Goal: Information Seeking & Learning: Learn about a topic

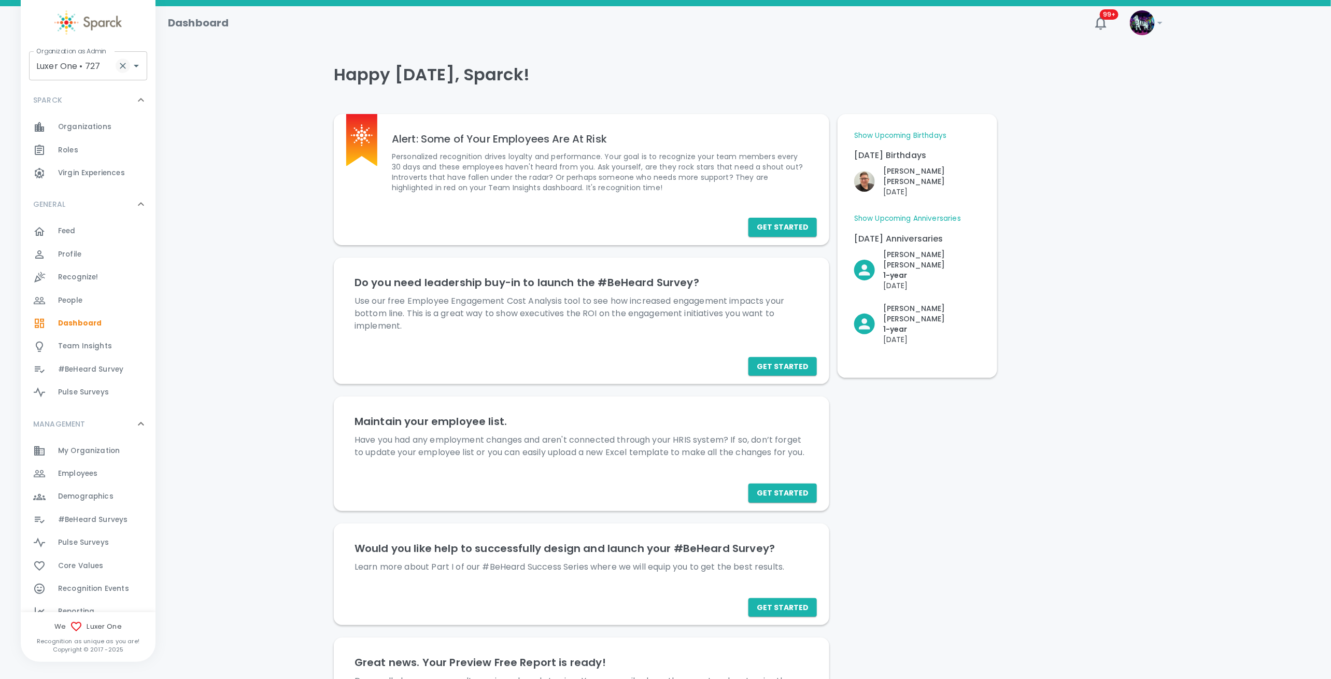
click at [121, 66] on icon "Clear" at bounding box center [123, 66] width 10 height 10
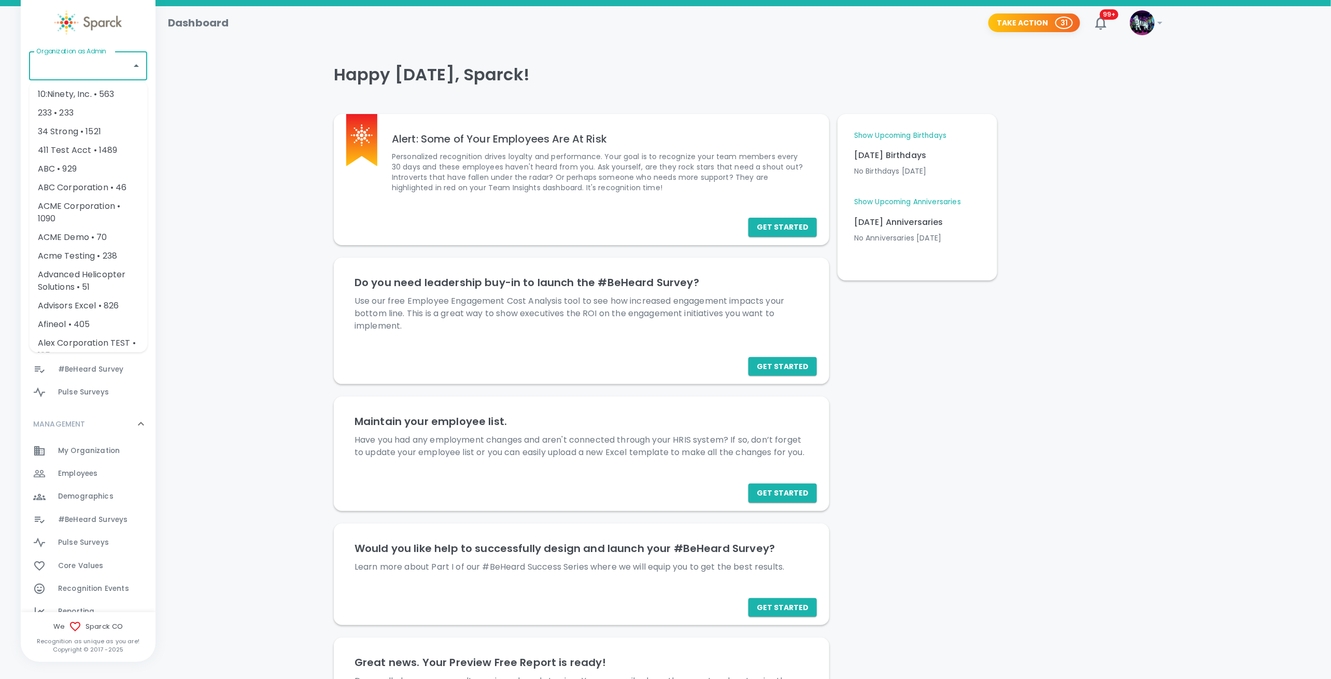
click at [72, 58] on div "Organization as Admin Organization as Admin" at bounding box center [88, 65] width 118 height 29
click at [53, 94] on li "Texas Tech Credit Union • 760" at bounding box center [89, 100] width 118 height 31
type input "Texas Tech Credit Union • 760"
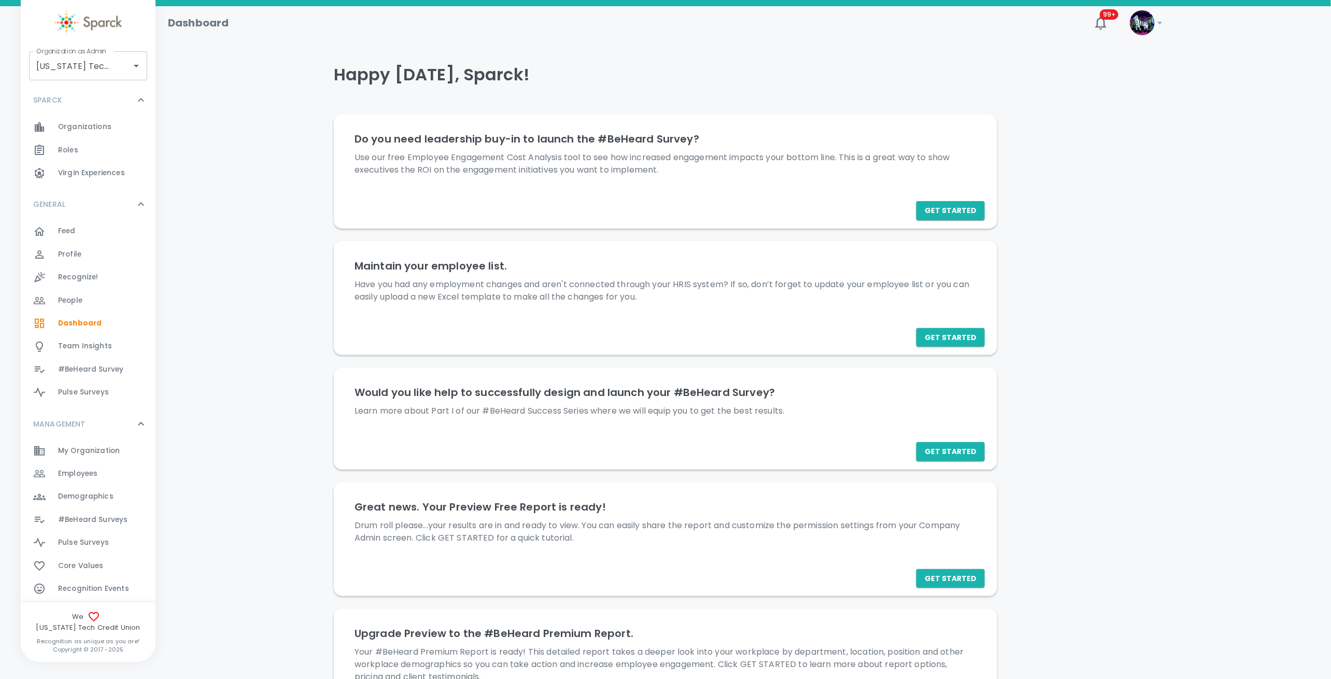
click at [79, 517] on span "#BeHeard Surveys" at bounding box center [92, 520] width 69 height 10
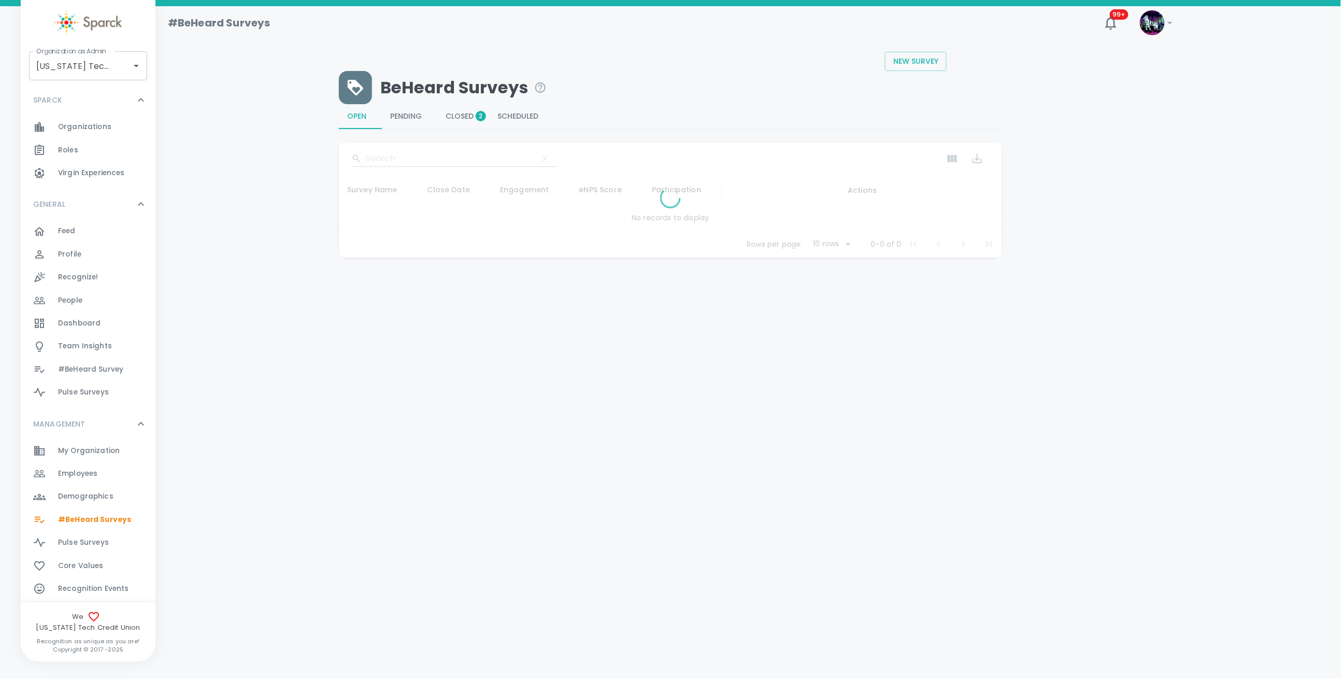
click at [455, 119] on span "Closed 2" at bounding box center [463, 116] width 35 height 9
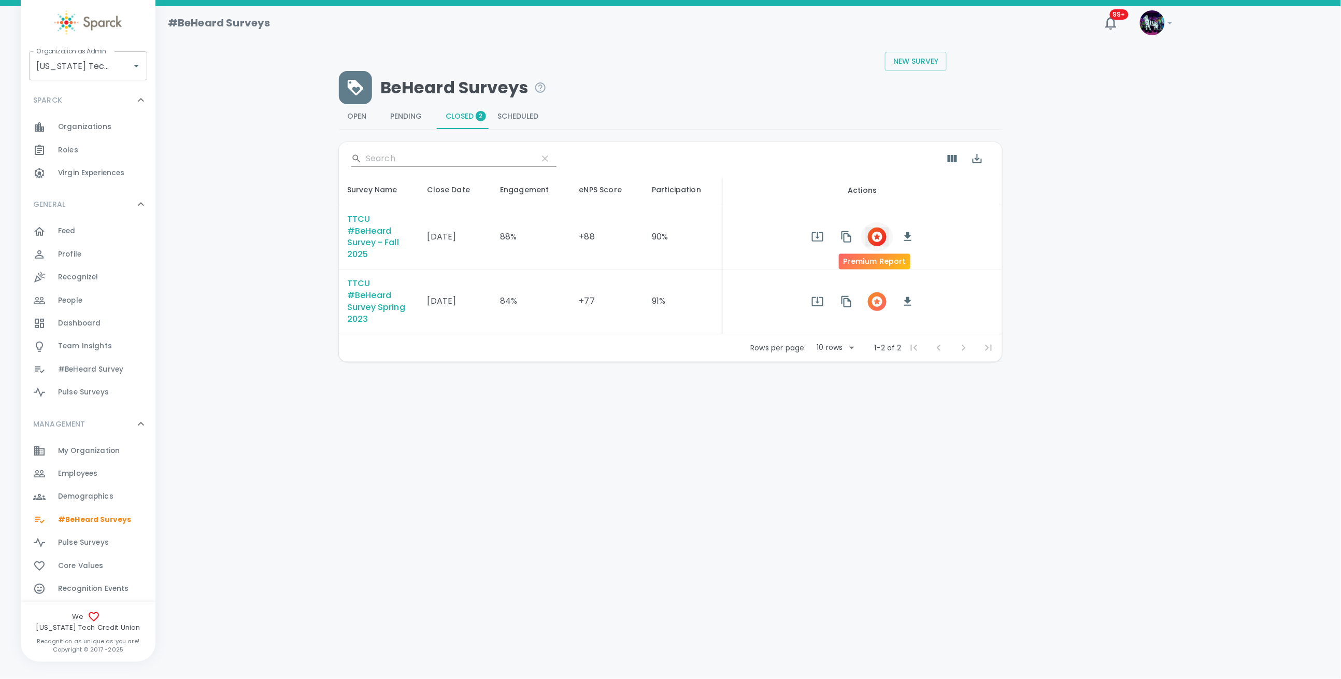
click at [874, 240] on icon "button" at bounding box center [877, 237] width 10 height 10
click at [68, 65] on div "Organization as Admin Texas Tech Credit Union • 760 Organization as Admin" at bounding box center [88, 65] width 118 height 29
click at [72, 90] on li "[DEMOGRAPHIC_DATA] • 265" at bounding box center [89, 100] width 118 height 31
type input "[DEMOGRAPHIC_DATA] • 265"
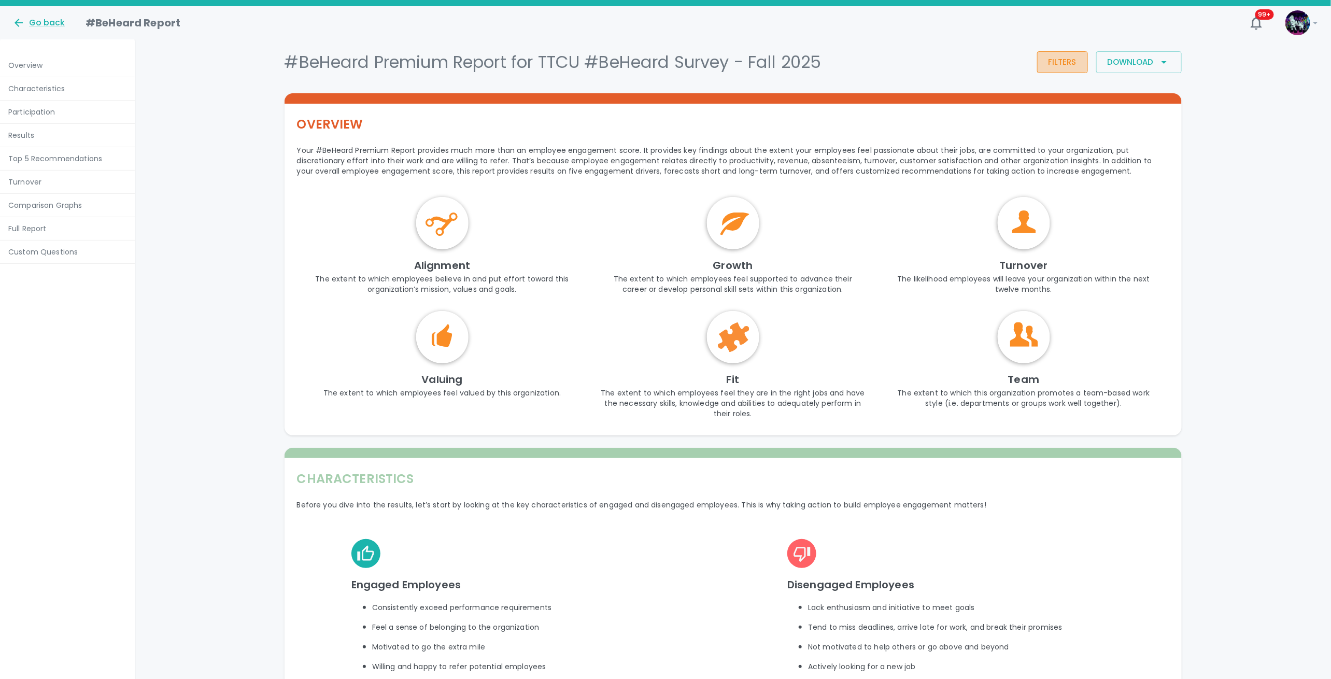
click at [1064, 60] on button "Filters" at bounding box center [1062, 62] width 51 height 22
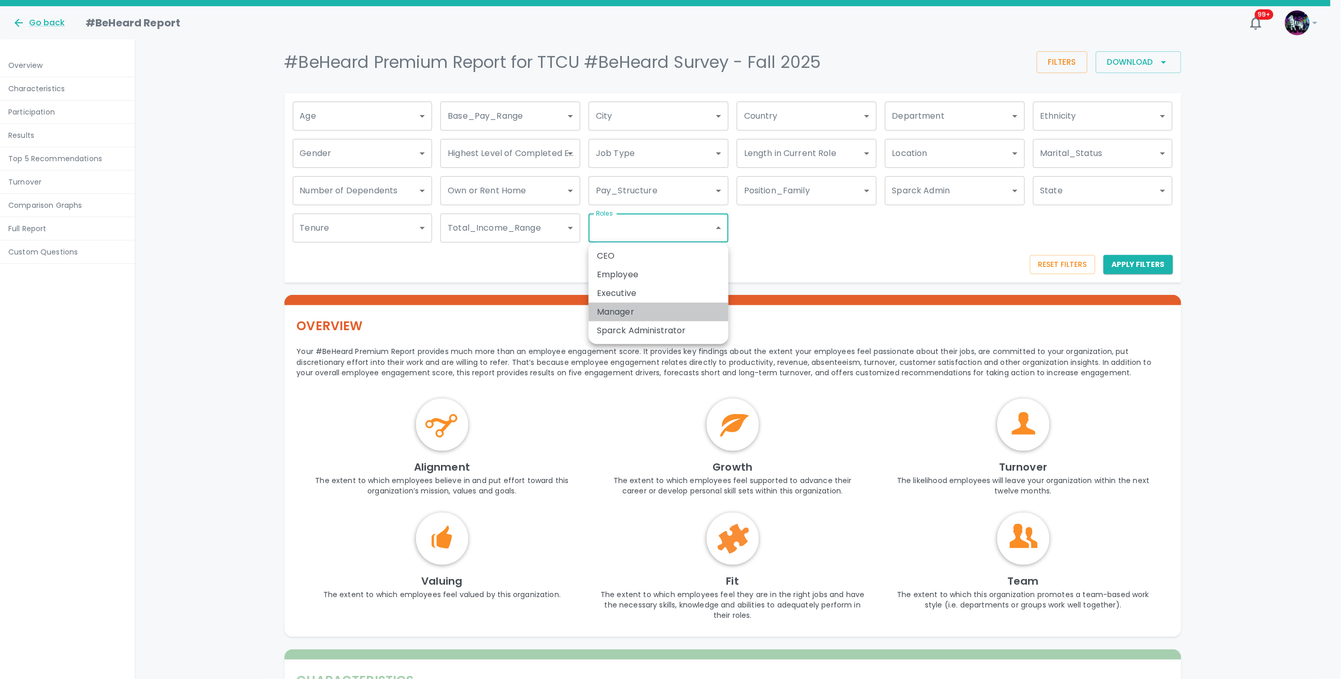
click at [627, 314] on li "Manager" at bounding box center [659, 312] width 140 height 19
type input "1790"
click at [1153, 267] on div at bounding box center [670, 339] width 1341 height 679
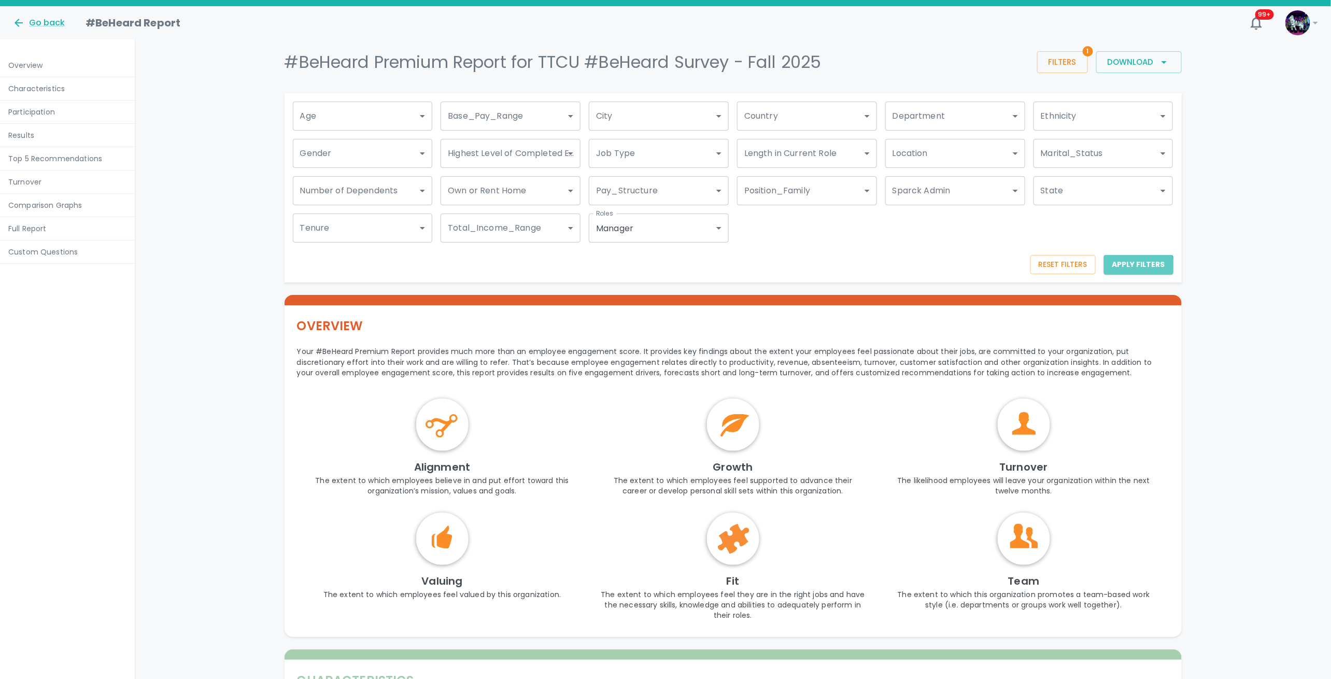
click at [1137, 268] on button "Apply Filters" at bounding box center [1138, 264] width 69 height 19
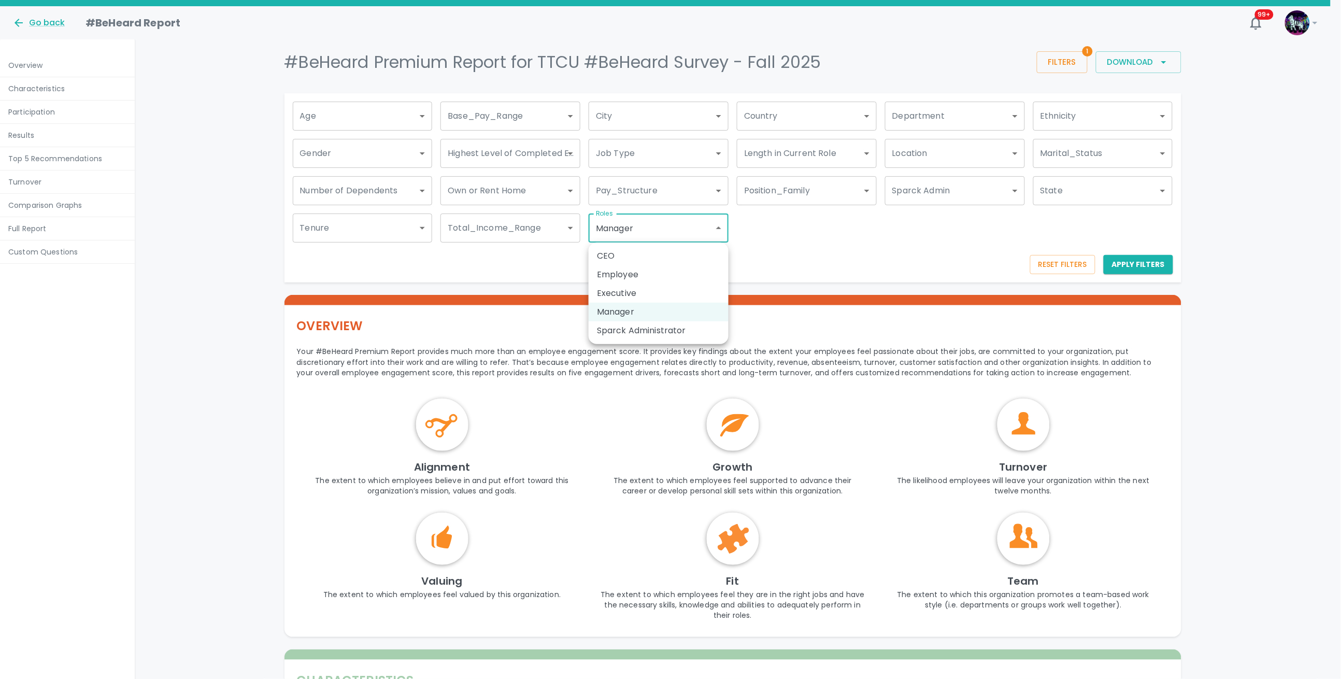
click at [666, 274] on li "Employee" at bounding box center [659, 274] width 140 height 19
click at [638, 312] on li "Manager" at bounding box center [659, 312] width 140 height 19
type input "1791"
click at [1126, 270] on div at bounding box center [670, 339] width 1341 height 679
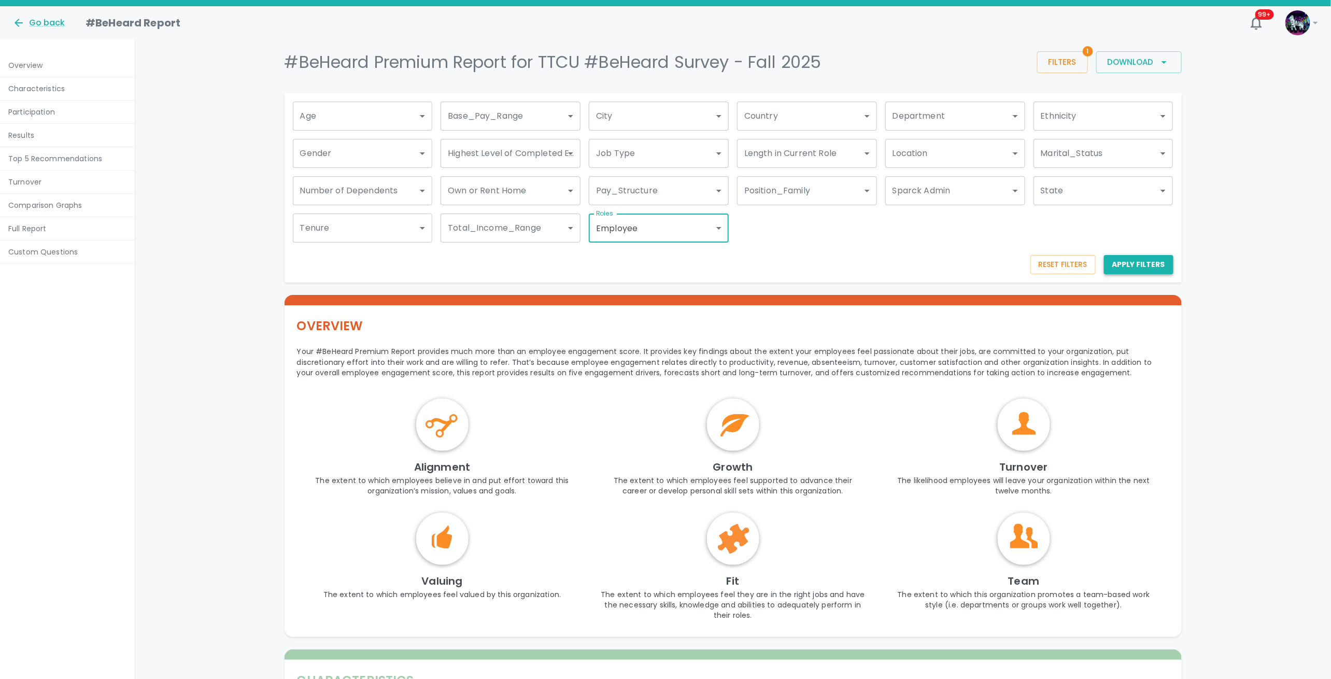
click at [1148, 263] on button "Apply Filters" at bounding box center [1138, 264] width 69 height 19
click at [45, 24] on div "Go back" at bounding box center [38, 23] width 52 height 12
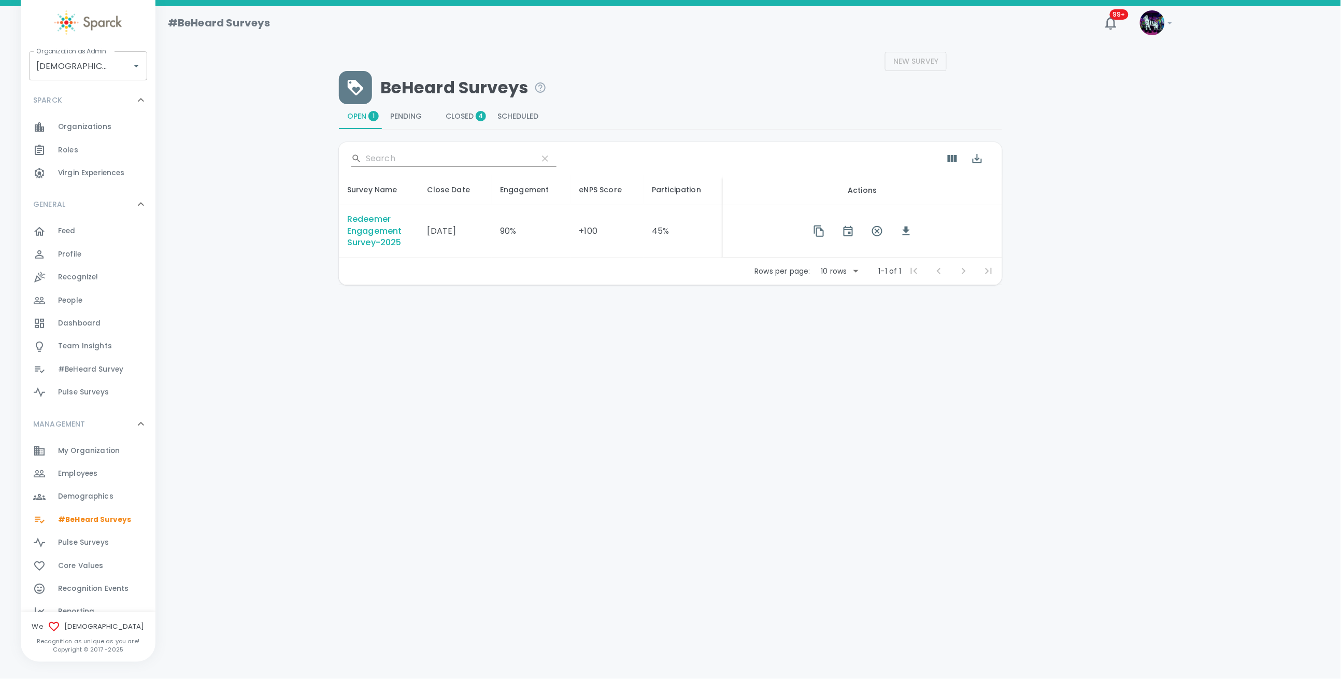
click at [367, 232] on div "Redeemer Engagement Survey-2025" at bounding box center [379, 232] width 64 height 36
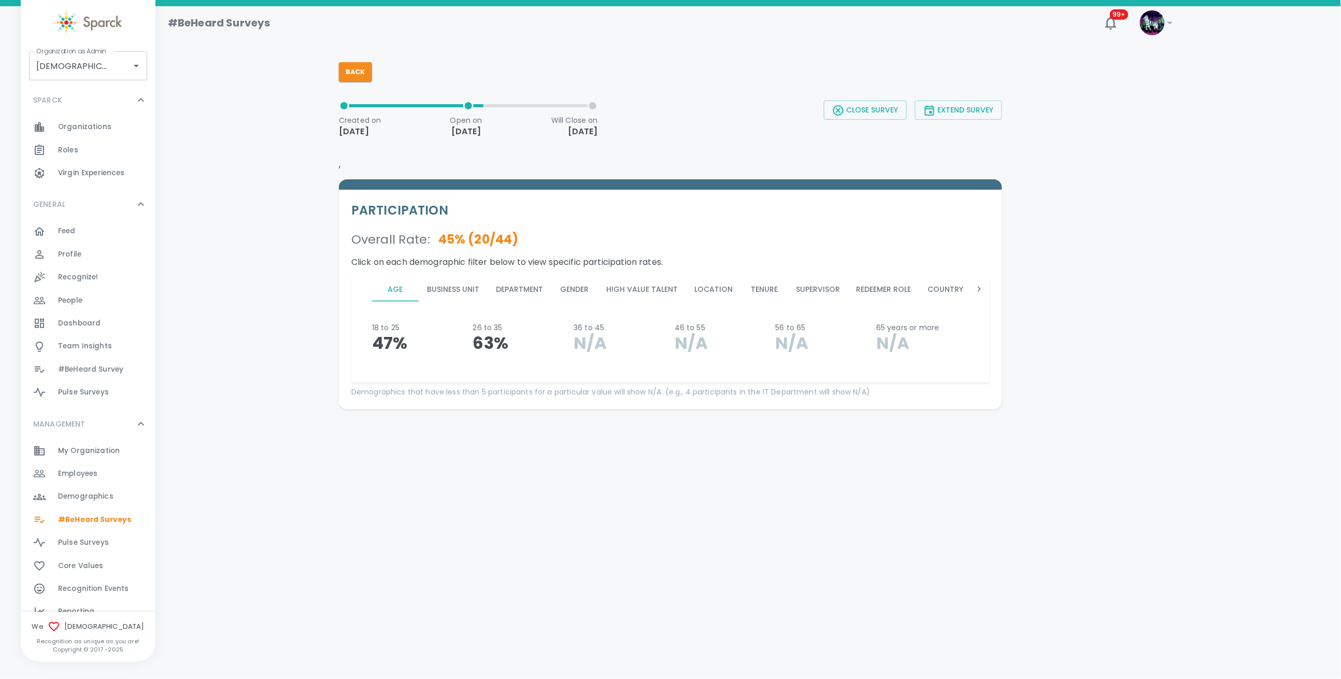
click at [533, 287] on button "Department" at bounding box center [520, 289] width 64 height 25
click at [569, 292] on button "Gender" at bounding box center [574, 289] width 47 height 25
click at [459, 286] on button "Business Unit" at bounding box center [453, 289] width 69 height 25
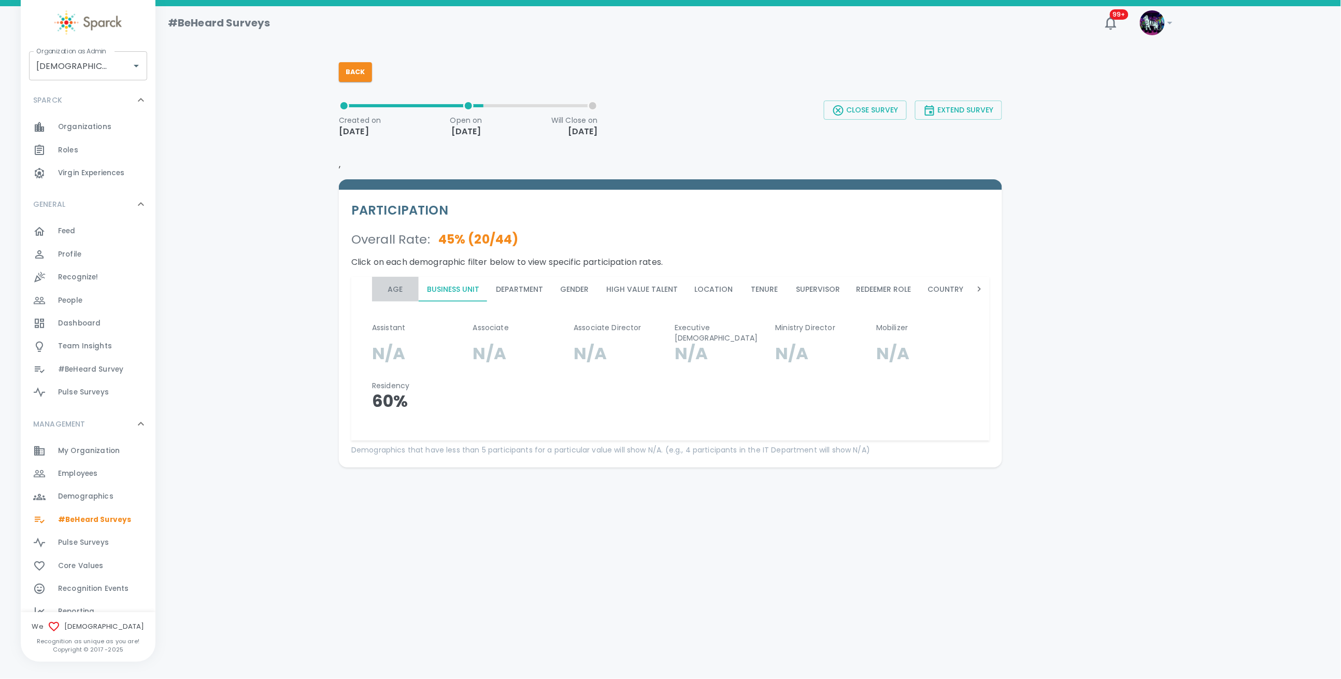
click at [394, 293] on button "Age" at bounding box center [395, 289] width 47 height 25
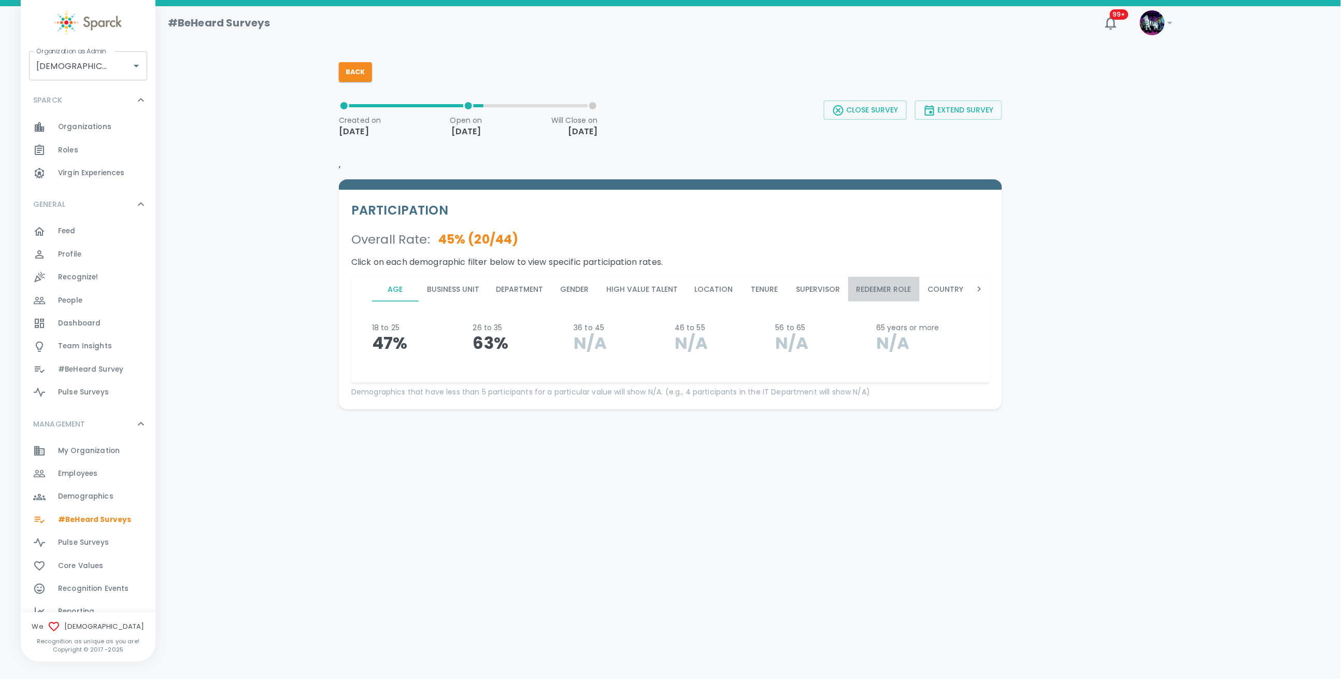
click at [864, 284] on button "Redeemer Role" at bounding box center [884, 289] width 72 height 25
click at [814, 290] on button "Supervisor" at bounding box center [818, 289] width 61 height 25
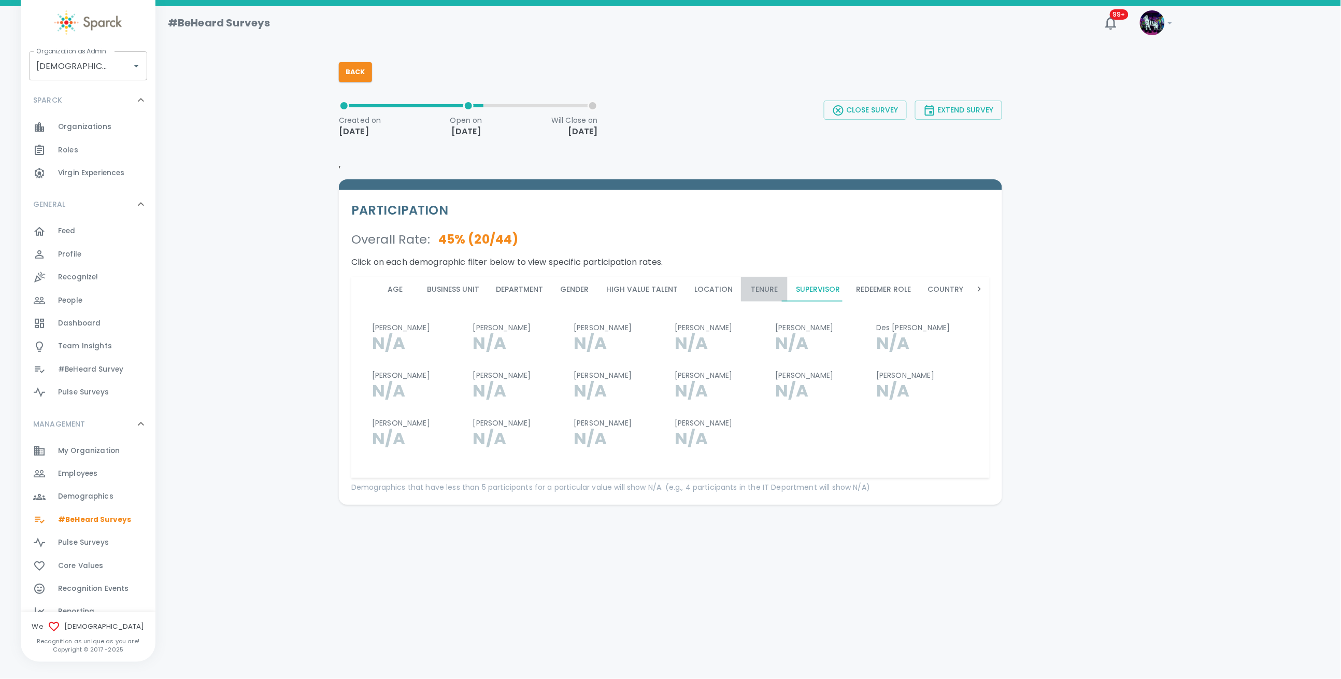
click at [759, 286] on button "Tenure" at bounding box center [764, 289] width 47 height 25
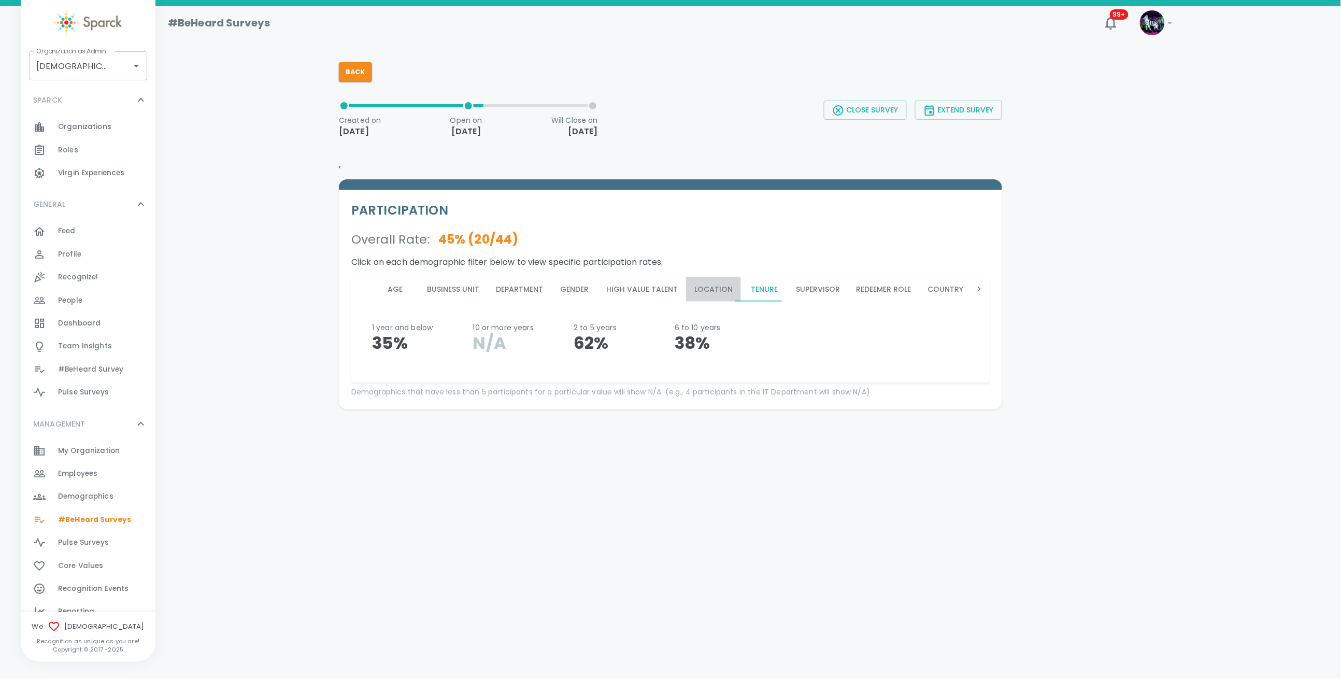
click at [717, 288] on button "Location" at bounding box center [713, 289] width 55 height 25
click at [369, 75] on button "Back" at bounding box center [355, 72] width 33 height 20
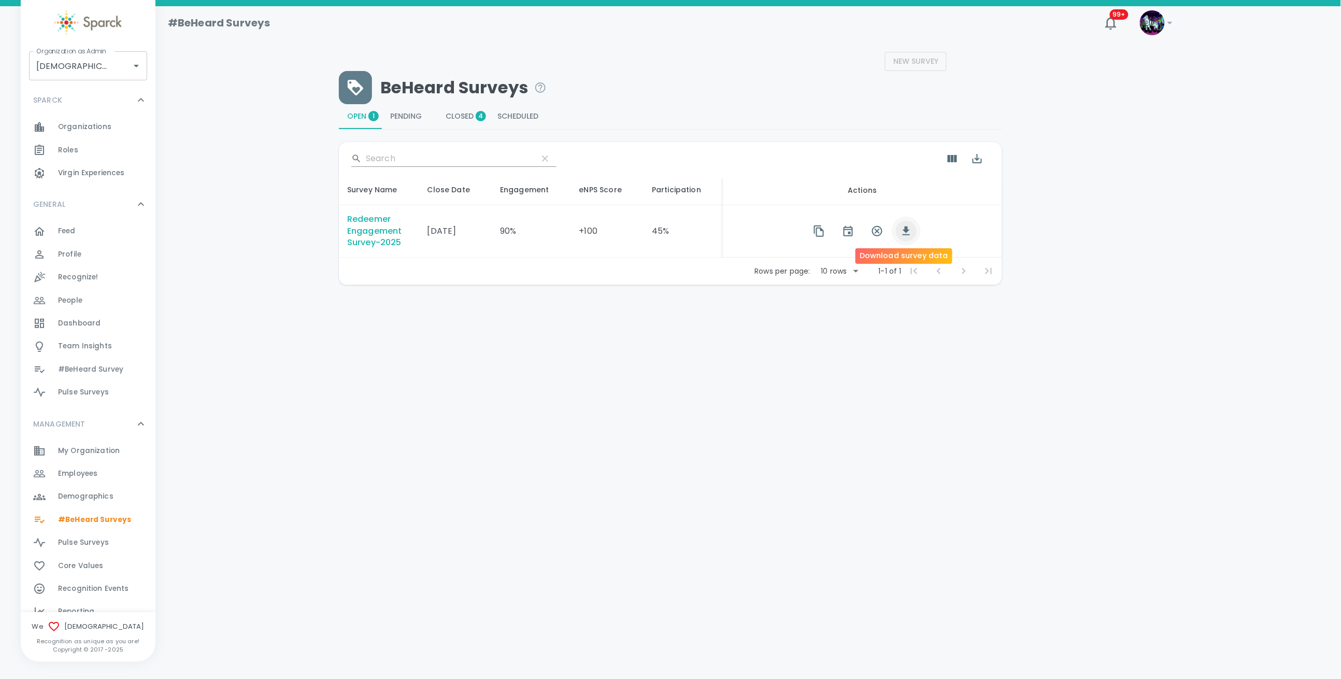
click at [903, 231] on icon "button" at bounding box center [906, 231] width 7 height 9
click at [114, 472] on div "Employees 0" at bounding box center [106, 473] width 97 height 15
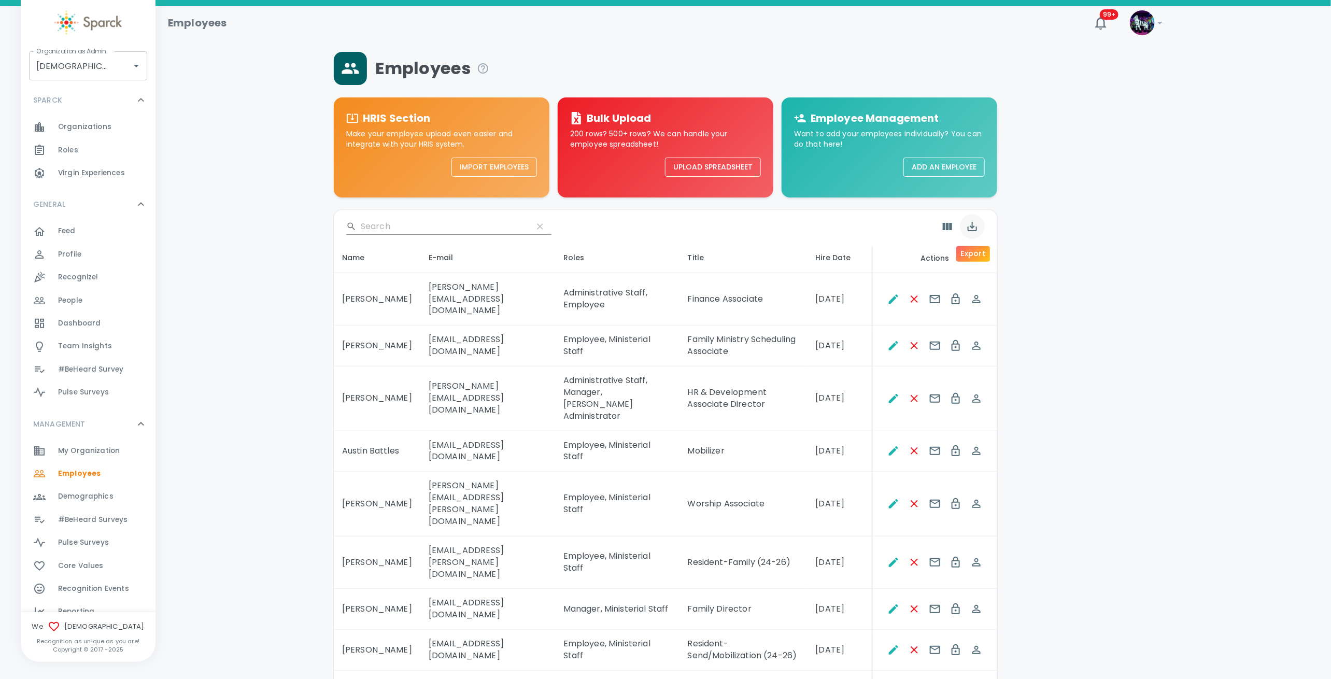
click at [973, 232] on icon "Export" at bounding box center [972, 226] width 12 height 12
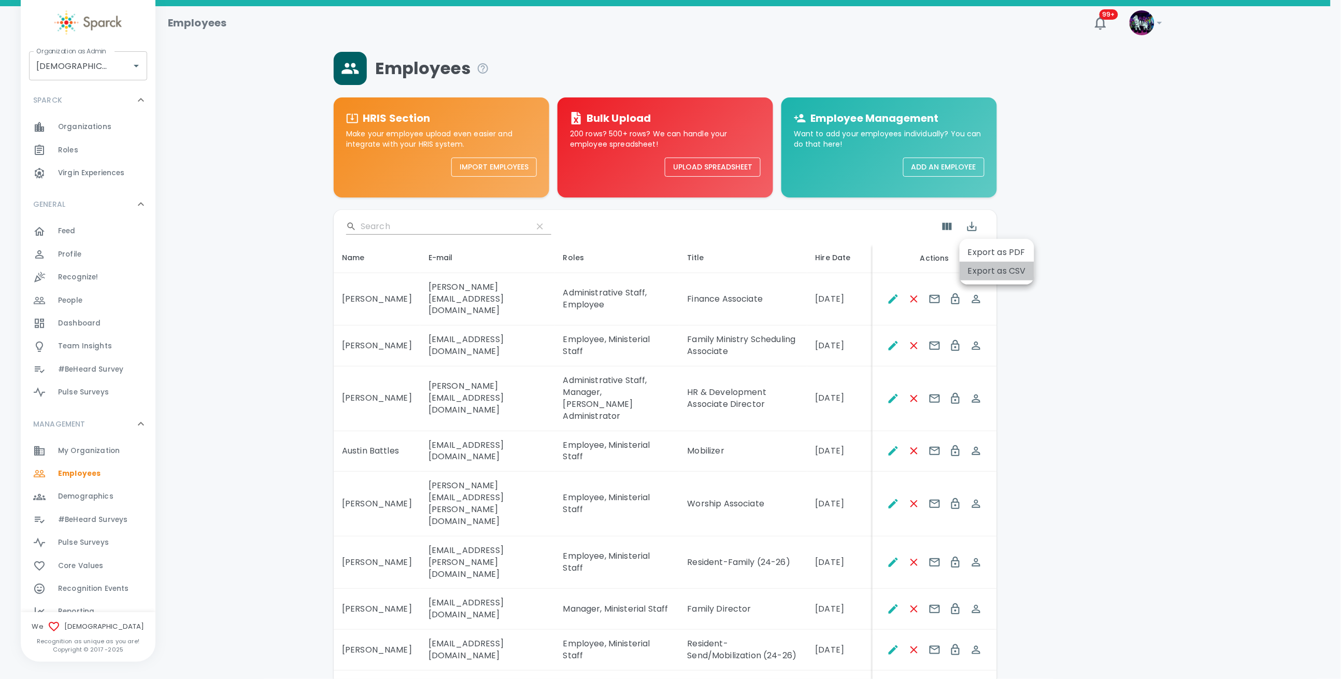
click at [983, 270] on li "Export as CSV" at bounding box center [997, 271] width 75 height 19
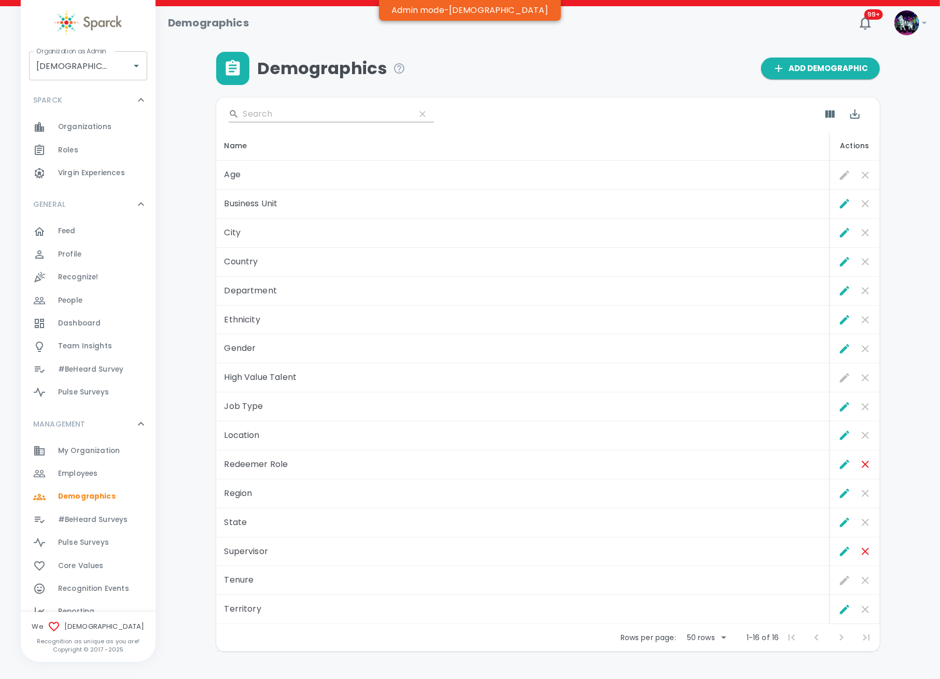
click at [84, 518] on span "#BeHeard Surveys" at bounding box center [92, 520] width 69 height 10
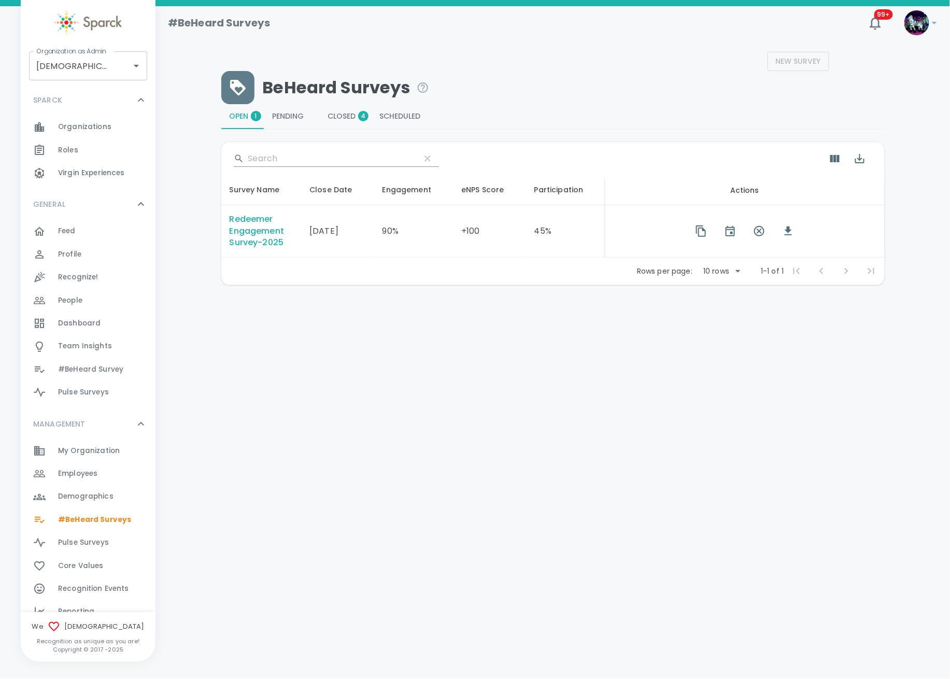
click at [252, 237] on div "Redeemer Engagement Survey-2025" at bounding box center [262, 232] width 64 height 36
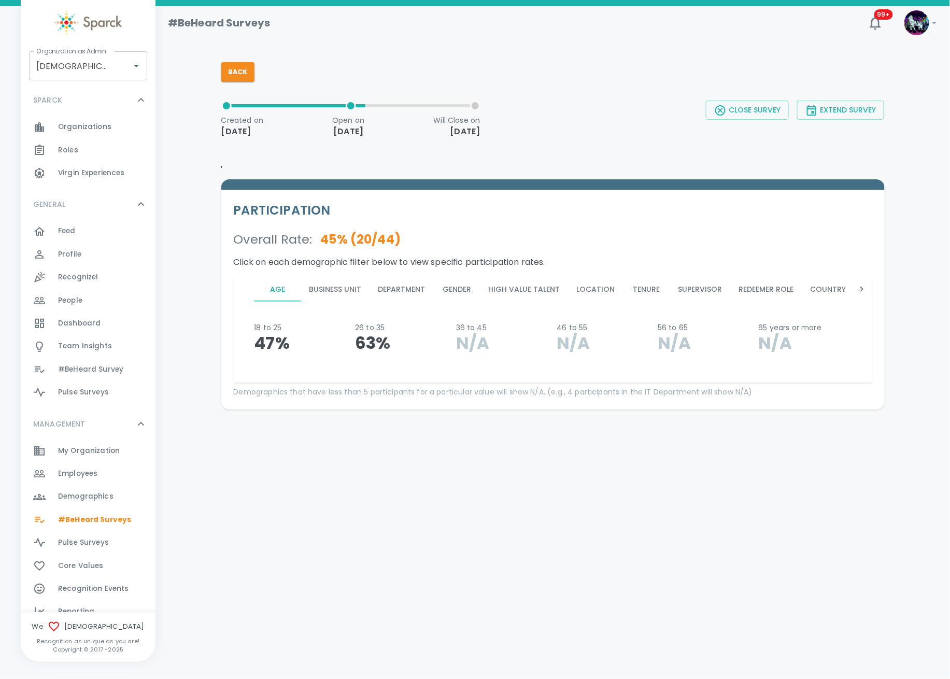
click at [466, 285] on button "Gender" at bounding box center [457, 289] width 47 height 25
click at [286, 289] on button "Age" at bounding box center [277, 289] width 47 height 25
click at [445, 289] on button "Gender" at bounding box center [457, 289] width 47 height 25
click at [246, 68] on button "Back" at bounding box center [237, 72] width 33 height 20
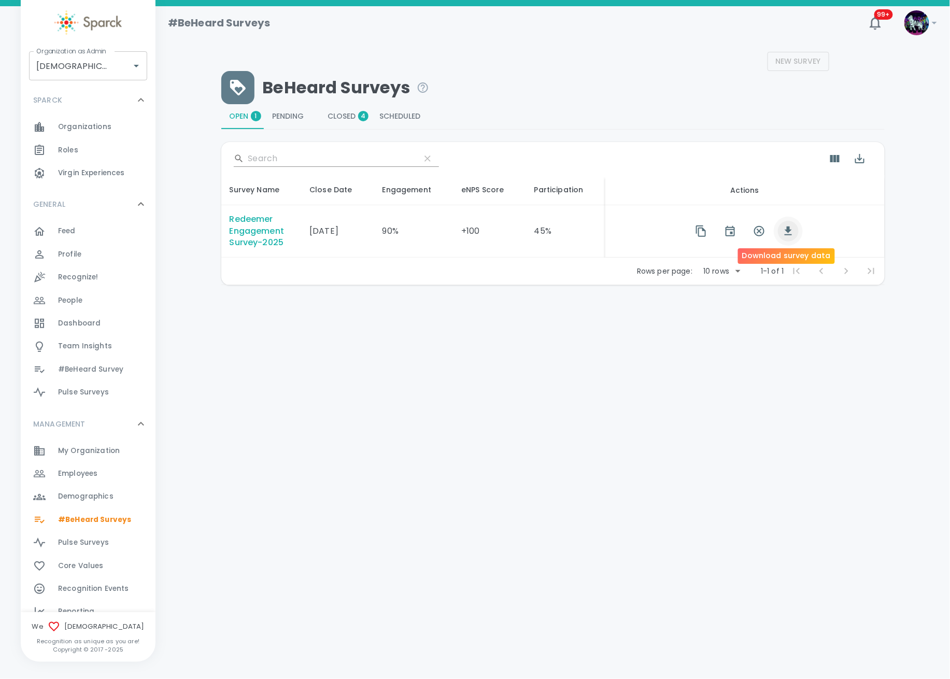
click at [786, 237] on span "button" at bounding box center [788, 231] width 21 height 21
click at [487, 339] on html "Skip Navigation #BeHeard Surveys 99+ ! Organization as [DEMOGRAPHIC_DATA] • 265…" at bounding box center [475, 169] width 950 height 339
click at [241, 234] on div "Redeemer Engagement Survey-2025" at bounding box center [262, 232] width 64 height 36
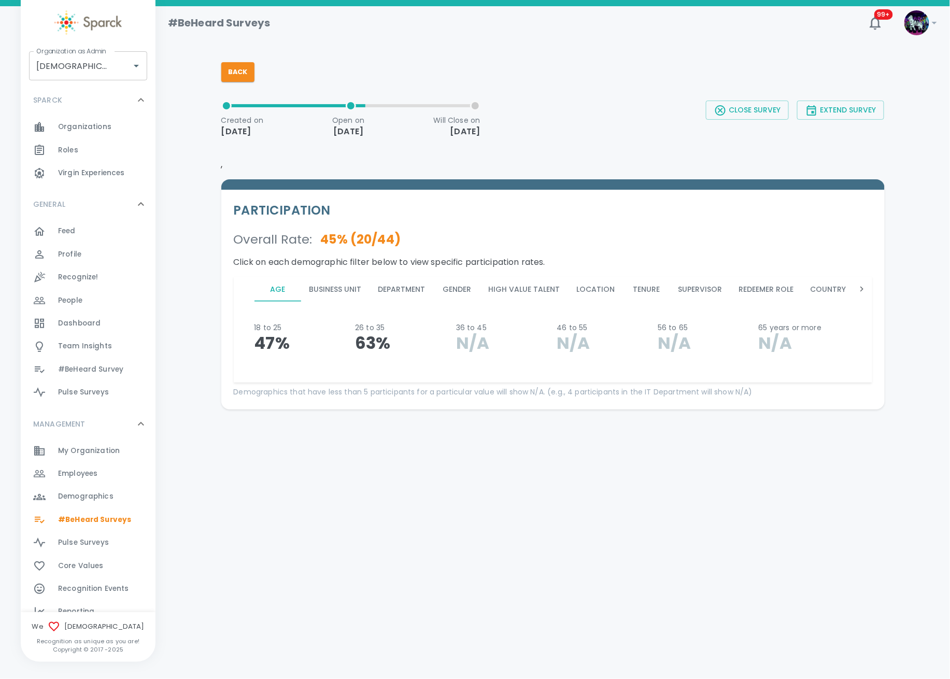
click at [426, 420] on main "Back Created on [DATE] Open on [DATE] Will Close on [DATE] Close Survey Extend …" at bounding box center [552, 214] width 795 height 416
click at [337, 288] on button "Business Unit" at bounding box center [335, 289] width 69 height 25
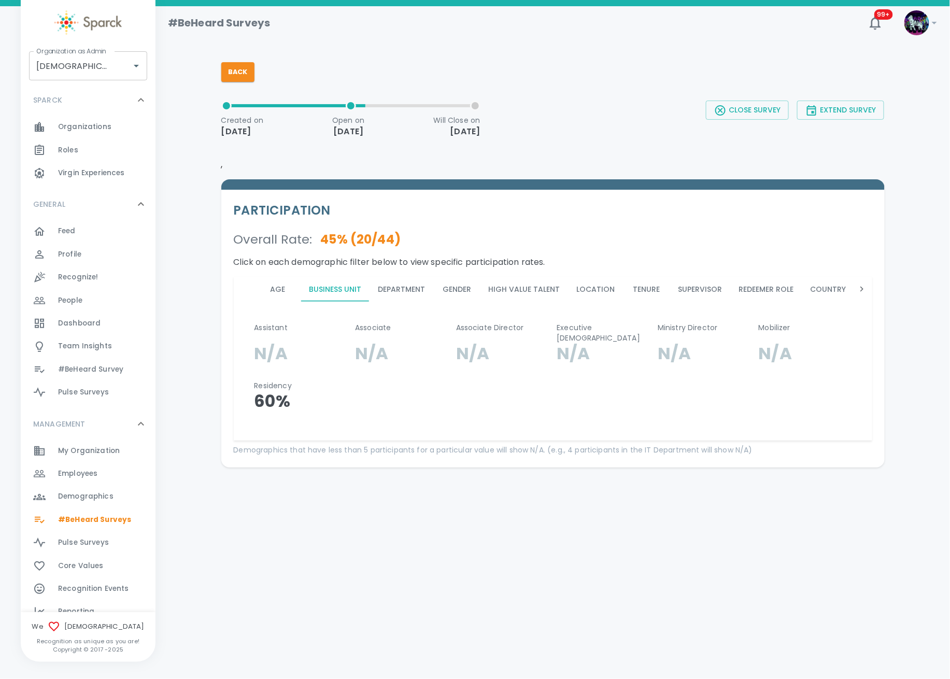
click at [753, 292] on button "Redeemer Role" at bounding box center [767, 289] width 72 height 25
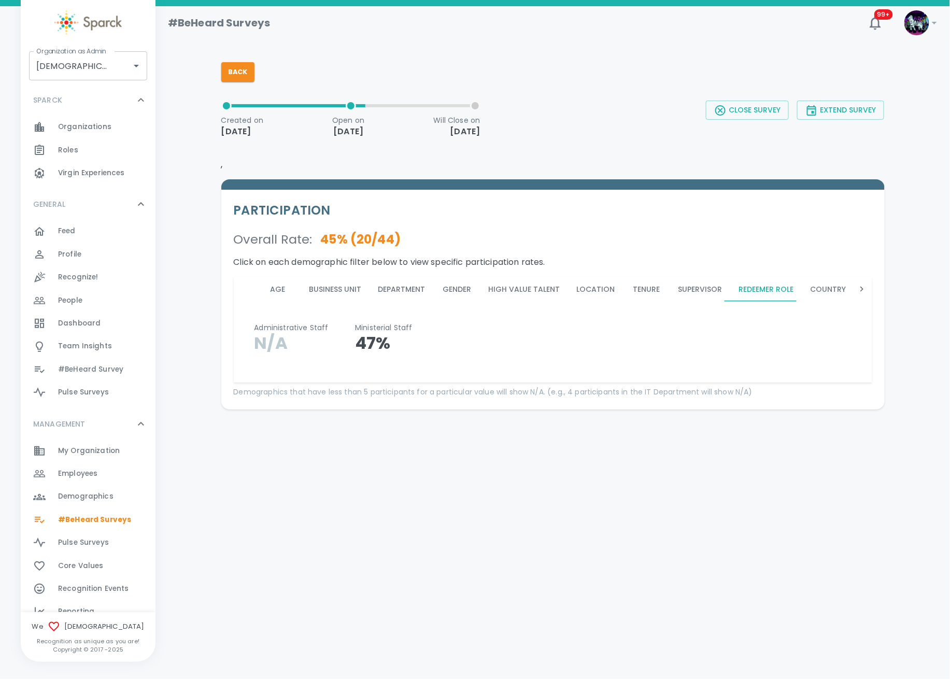
click at [697, 285] on button "Supervisor" at bounding box center [700, 289] width 61 height 25
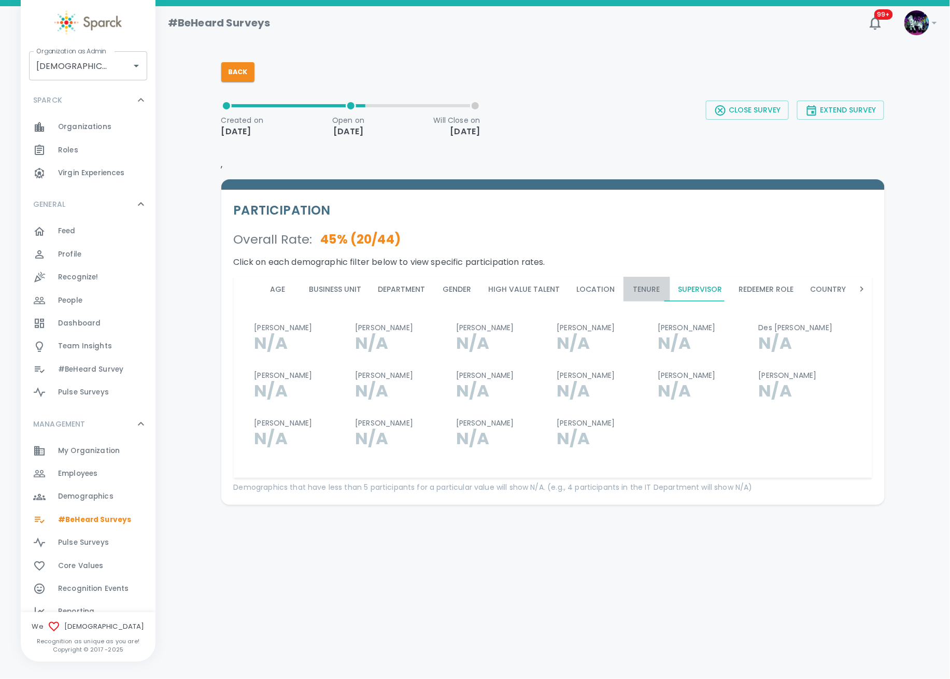
click at [651, 286] on button "Tenure" at bounding box center [647, 289] width 47 height 25
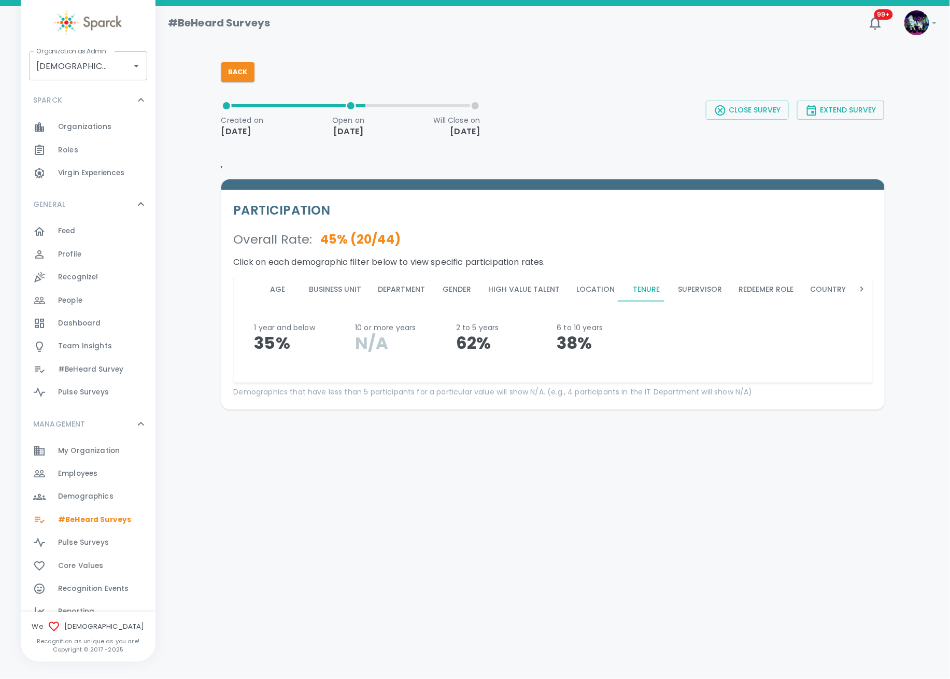
click at [831, 322] on div "1 year and below 35% 10 or more years N/A 2 to 5 years 62% 6 to 10 years 38%" at bounding box center [548, 338] width 605 height 48
click at [839, 285] on button "Country" at bounding box center [828, 289] width 52 height 25
click at [781, 289] on button "Redeemer Role" at bounding box center [767, 289] width 72 height 25
click at [710, 287] on button "Supervisor" at bounding box center [700, 289] width 61 height 25
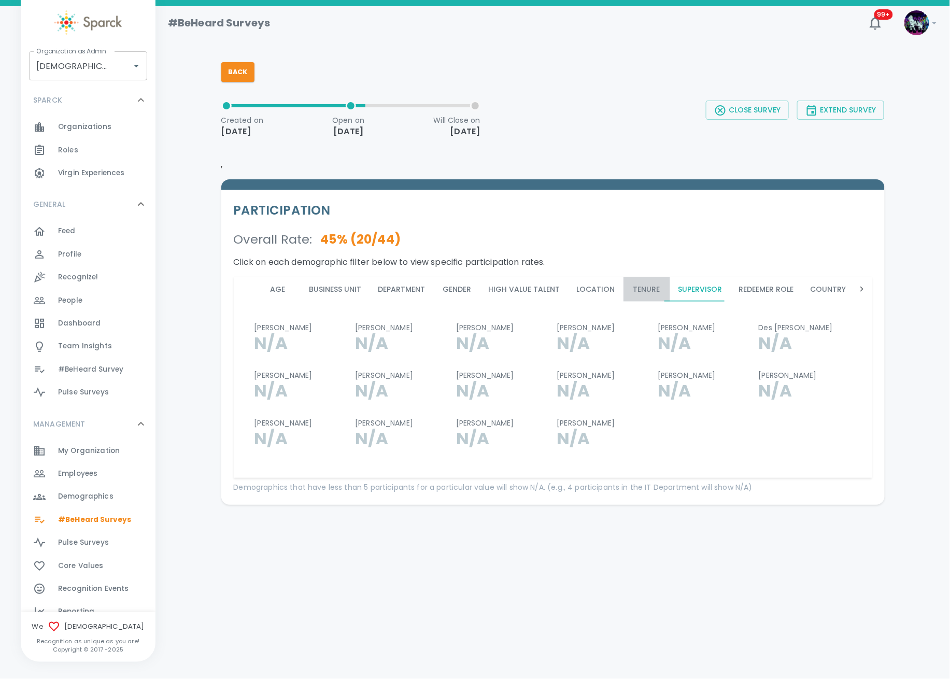
click at [645, 287] on button "Tenure" at bounding box center [647, 289] width 47 height 25
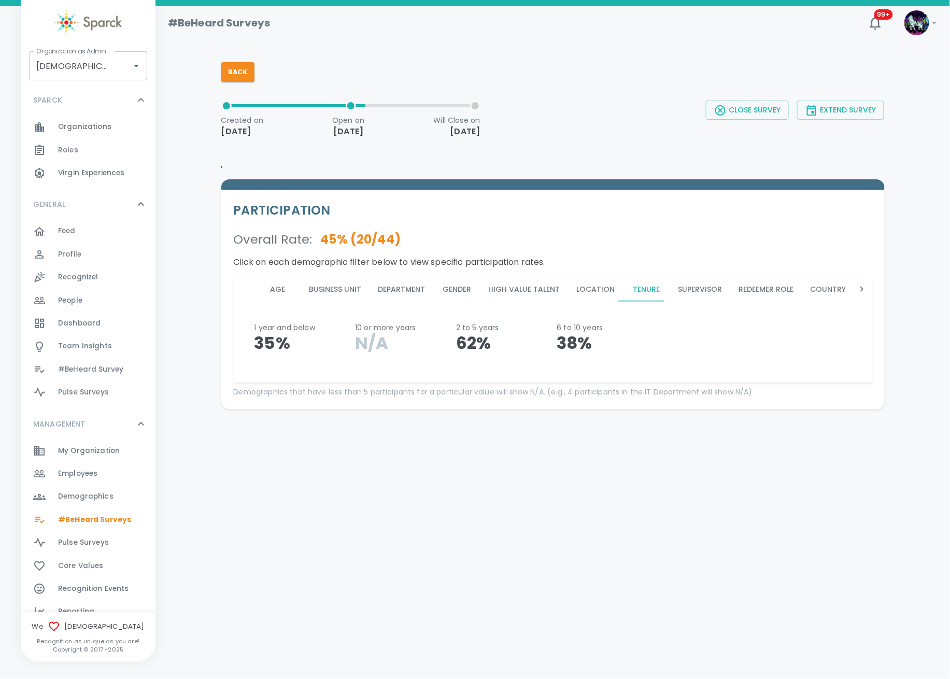
click at [602, 288] on button "Location" at bounding box center [596, 289] width 55 height 25
click at [521, 288] on button "High Value Talent" at bounding box center [524, 289] width 88 height 25
click at [458, 287] on button "Gender" at bounding box center [457, 289] width 47 height 25
click at [320, 286] on button "Business Unit" at bounding box center [335, 289] width 69 height 25
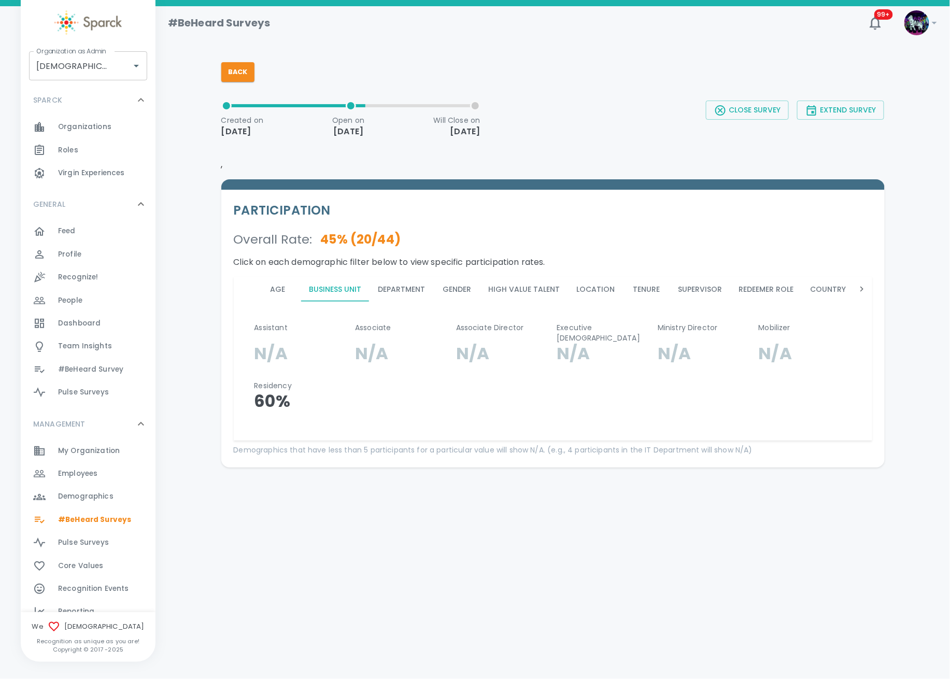
click at [736, 419] on div "Assistant N/A Associate N/A Associate Director N/A Executive [DEMOGRAPHIC_DATA]…" at bounding box center [553, 371] width 639 height 139
